Goal: Task Accomplishment & Management: Manage account settings

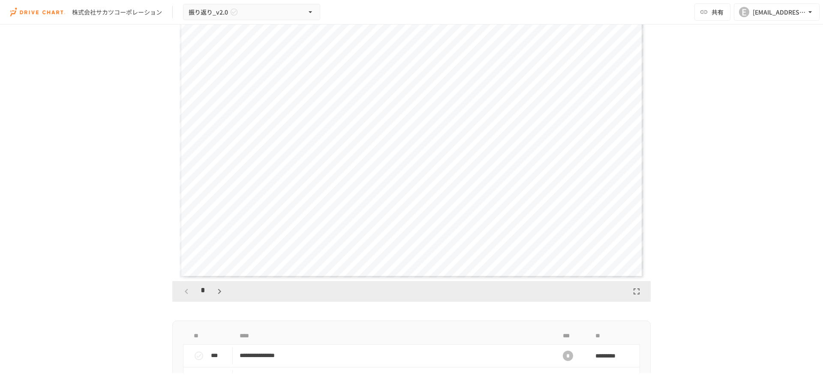
scroll to position [1029, 0]
click at [218, 292] on icon "button" at bounding box center [219, 292] width 3 height 5
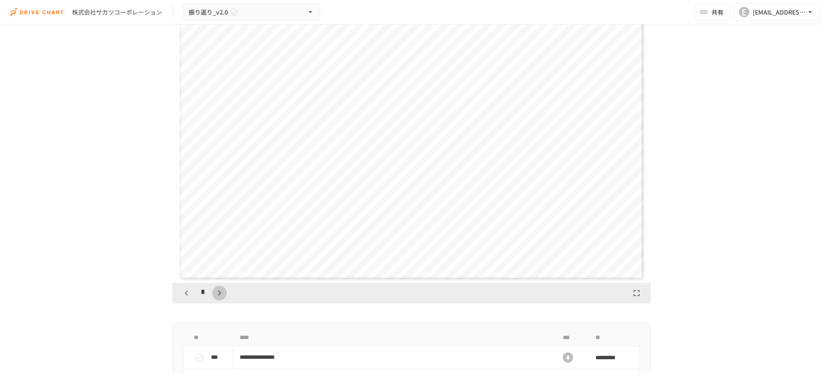
click at [218, 292] on icon "button" at bounding box center [219, 292] width 3 height 5
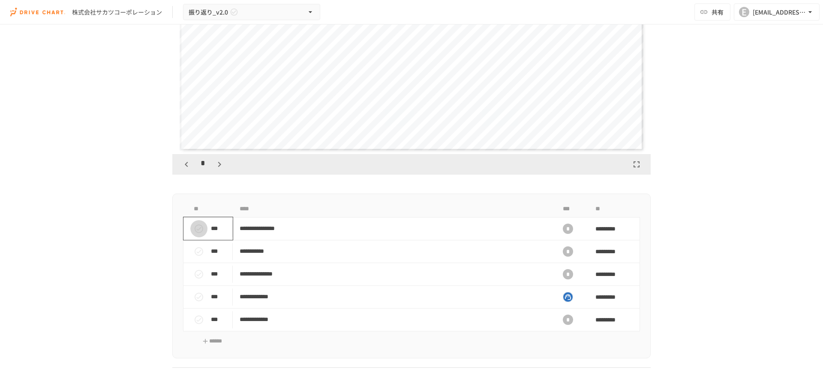
click at [194, 227] on icon "status" at bounding box center [199, 228] width 10 height 10
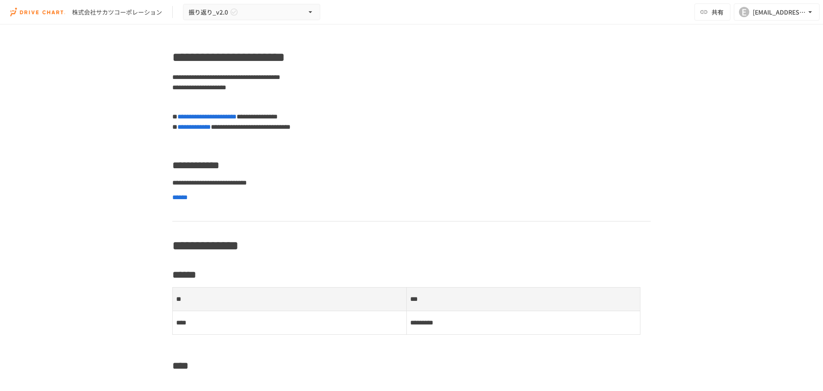
scroll to position [0, 0]
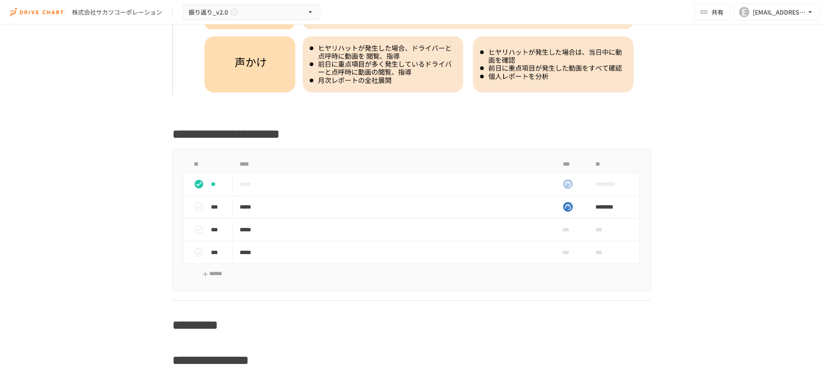
scroll to position [900, 0]
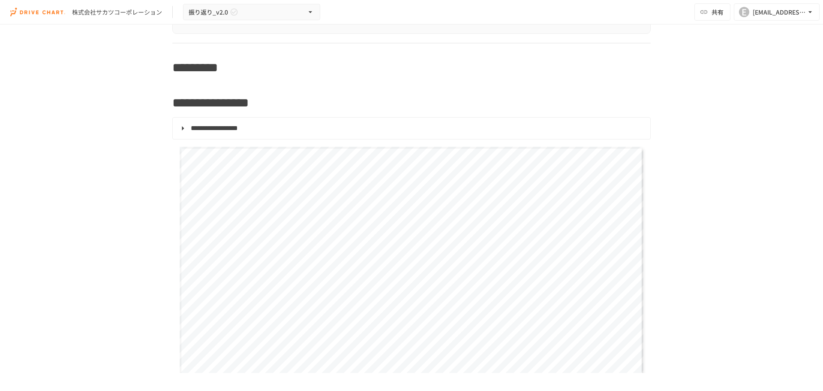
click at [178, 128] on summary "**********" at bounding box center [411, 128] width 466 height 11
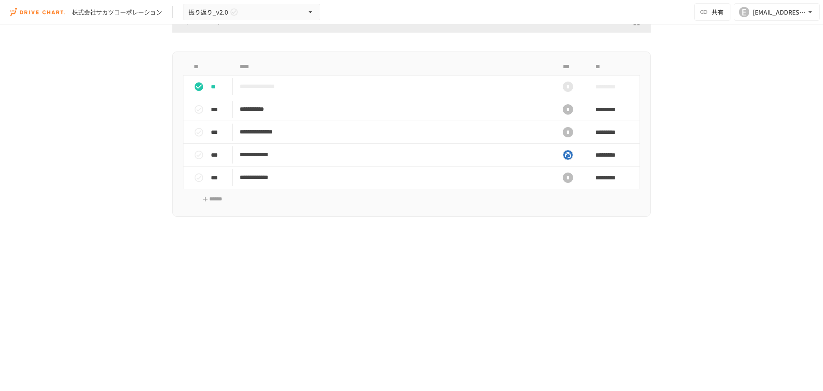
scroll to position [1372, 0]
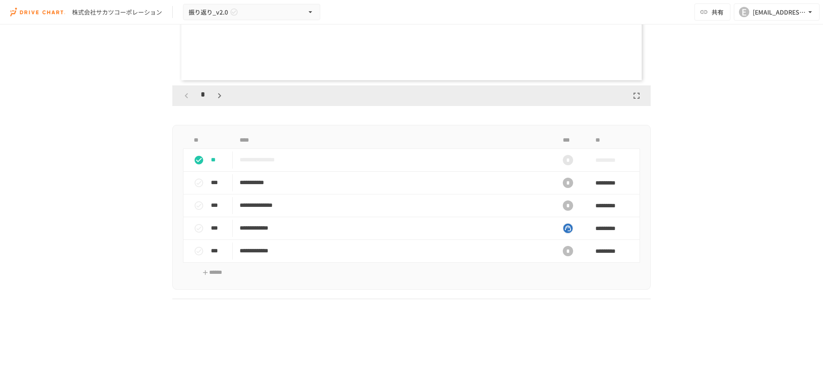
scroll to position [1243, 0]
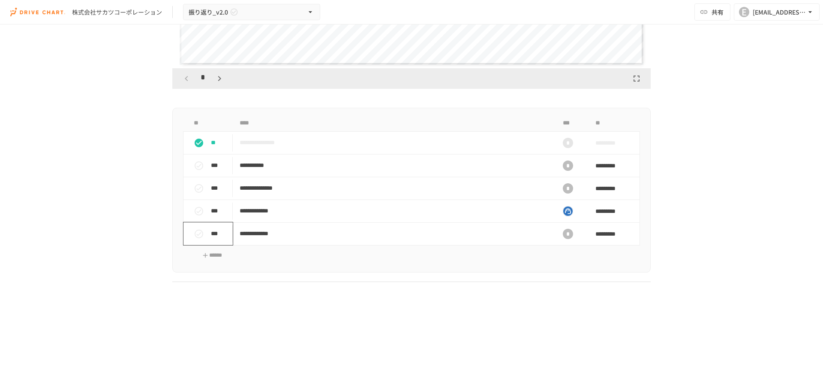
click at [194, 233] on icon "status" at bounding box center [199, 234] width 10 height 10
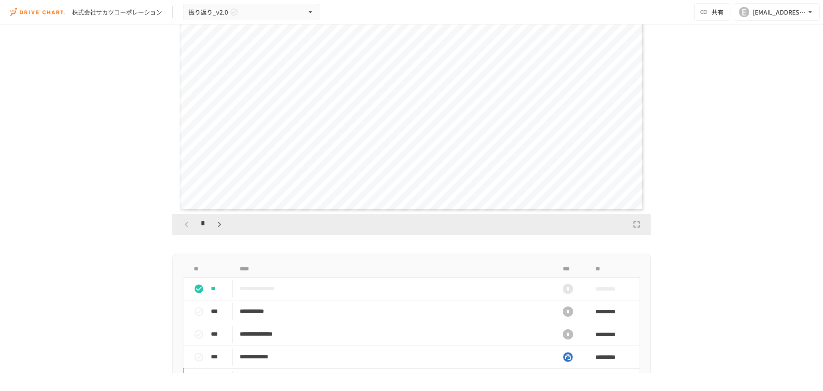
scroll to position [1355, 0]
